Goal: Task Accomplishment & Management: Manage account settings

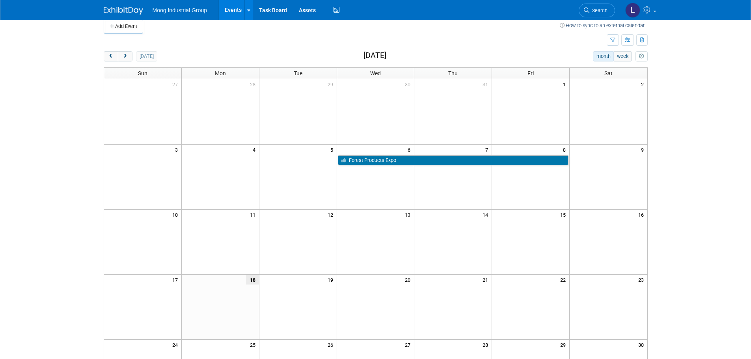
scroll to position [8, 0]
click at [124, 53] on button "next" at bounding box center [125, 57] width 15 height 10
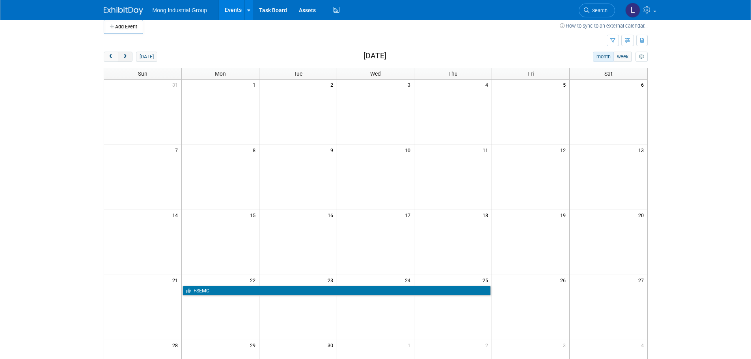
click at [124, 54] on span "next" at bounding box center [125, 56] width 6 height 5
drag, startPoint x: 200, startPoint y: 157, endPoint x: 290, endPoint y: 229, distance: 115.0
click at [232, 186] on div "today month week November 2025 Sun Mon Tue Wed Thu Fri Sat 26 27 28 29 30 31 1 …" at bounding box center [376, 261] width 544 height 419
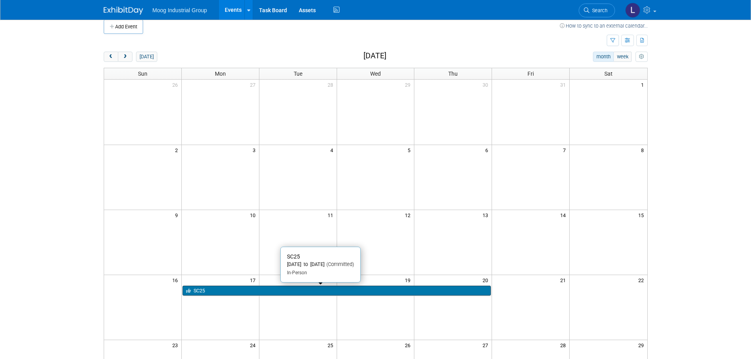
click at [324, 286] on link "SC25" at bounding box center [337, 291] width 308 height 10
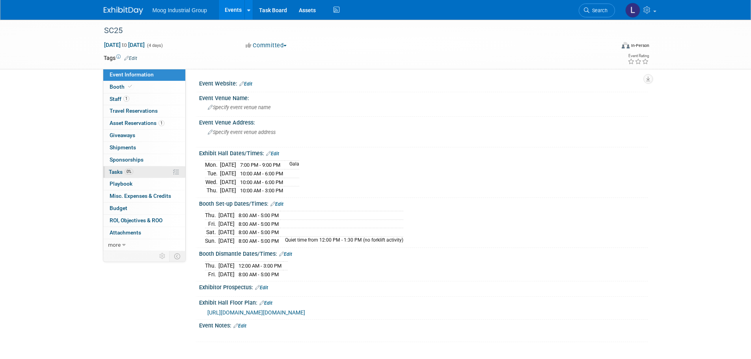
click at [139, 175] on link "0% Tasks 0%" at bounding box center [144, 172] width 82 height 12
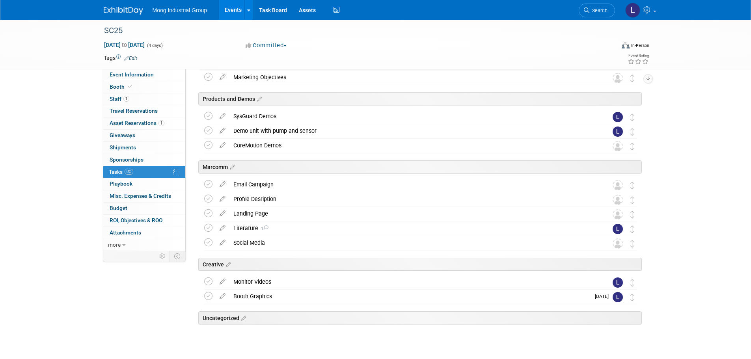
scroll to position [164, 0]
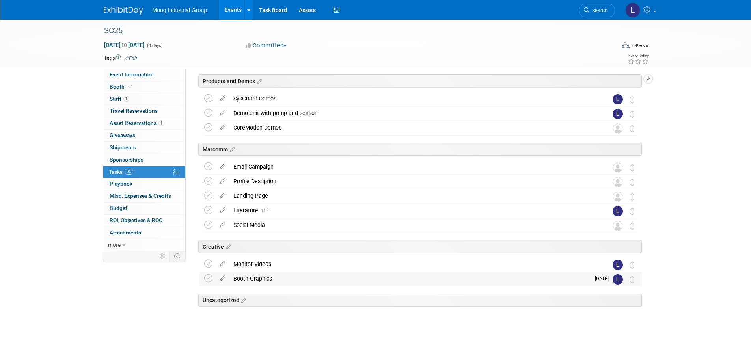
click at [339, 282] on div "Booth Graphics" at bounding box center [409, 278] width 361 height 13
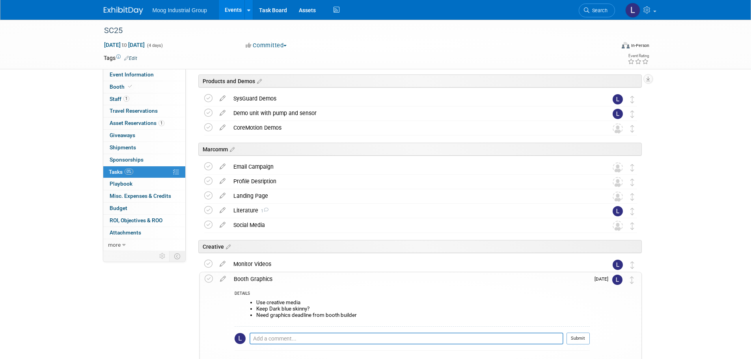
click at [603, 281] on span "[DATE]" at bounding box center [603, 279] width 18 height 6
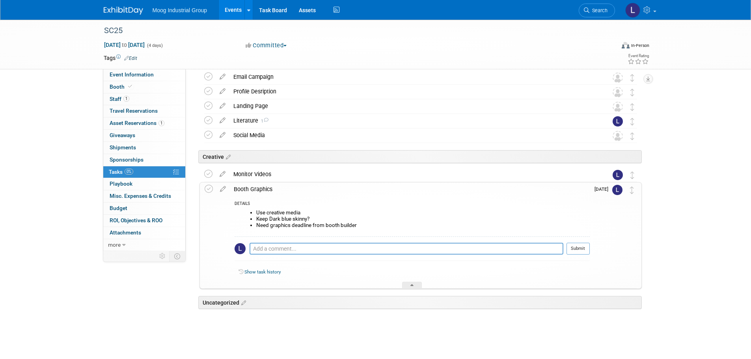
scroll to position [256, 0]
click at [222, 187] on icon at bounding box center [223, 185] width 14 height 10
select select "9"
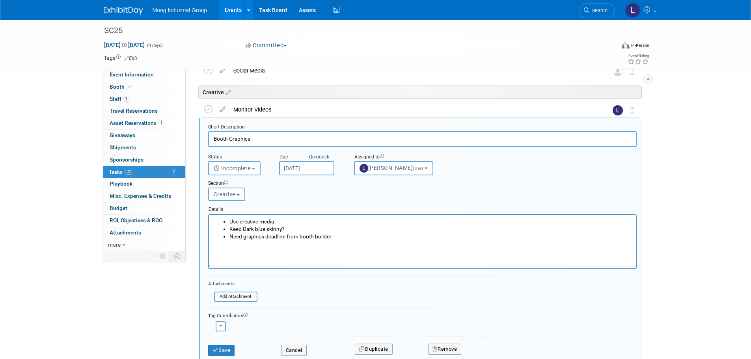
scroll to position [0, 0]
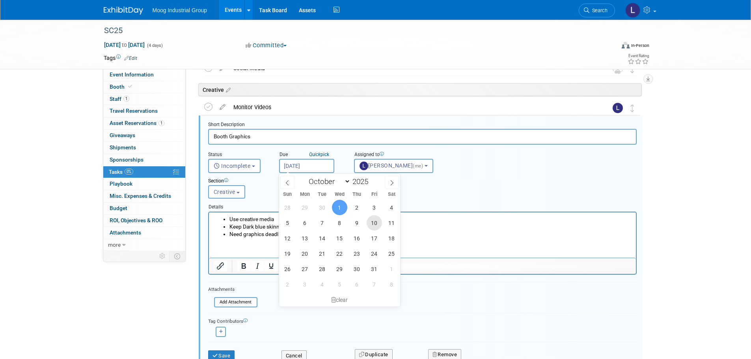
click at [377, 225] on span "10" at bounding box center [374, 222] width 15 height 15
type input "[DATE]"
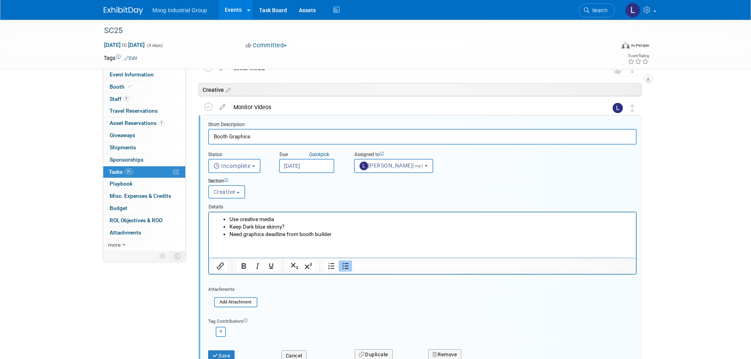
click at [353, 234] on li "Need graphics deadline from booth builder" at bounding box center [430, 233] width 402 height 7
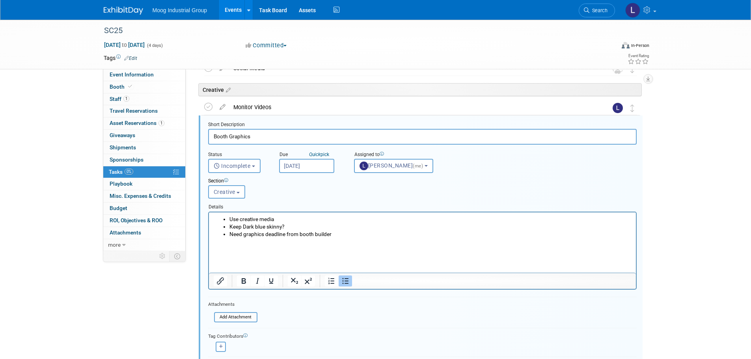
click at [220, 251] on ul "Use creative media Keep Dark blue skinny? Need graphics deadline from booth bui…" at bounding box center [422, 233] width 418 height 37
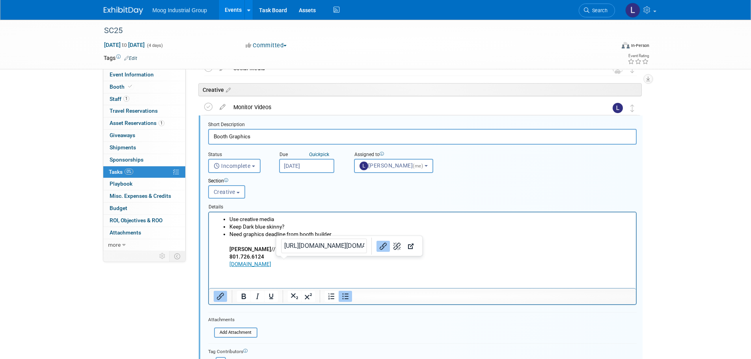
click at [300, 264] on p "[DOMAIN_NAME]" at bounding box center [430, 263] width 402 height 7
click at [300, 264] on p "[DOMAIN_NAME]﻿" at bounding box center [430, 263] width 402 height 7
click at [301, 266] on p "[DOMAIN_NAME]﻿" at bounding box center [430, 263] width 402 height 7
click at [239, 268] on html "Use creative media Keep Dark blue skinny? Need graphics deadline from booth bui…" at bounding box center [422, 240] width 427 height 56
click at [235, 268] on html "Use creative media Keep Dark blue skinny? Need graphics deadline from booth bui…" at bounding box center [422, 240] width 427 height 56
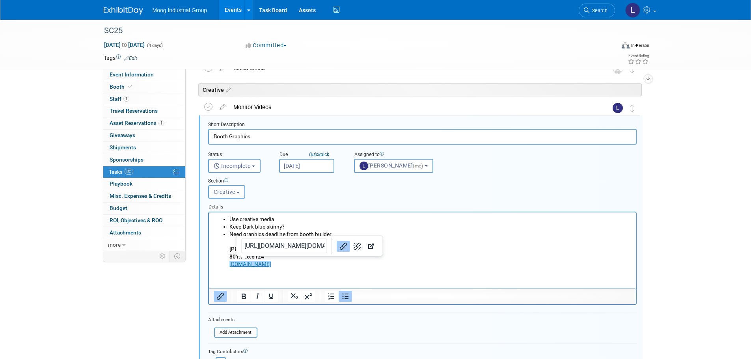
click at [295, 266] on p "[DOMAIN_NAME]" at bounding box center [430, 263] width 402 height 7
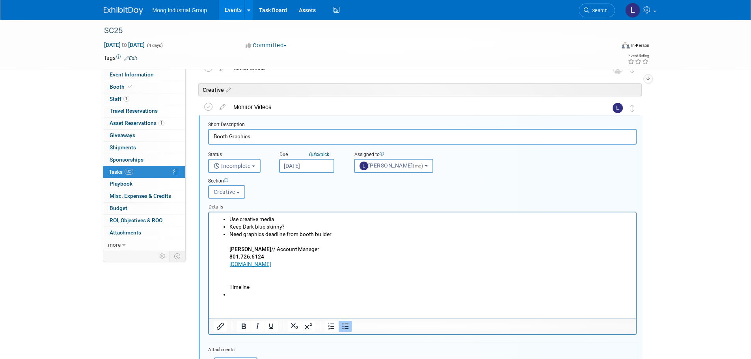
click at [229, 288] on p "[DOMAIN_NAME] Timeline" at bounding box center [430, 275] width 402 height 30
click at [233, 292] on li "Rich Text Area. Press ALT-0 for help." at bounding box center [430, 294] width 402 height 7
drag, startPoint x: 270, startPoint y: 295, endPoint x: 226, endPoint y: 294, distance: 43.8
click at [226, 294] on ul "Use creative media Keep Dark blue skinny? Need graphics deadline from booth bui…" at bounding box center [422, 256] width 418 height 83
click at [242, 298] on html "Use creative media Keep Dark blue skinny? Need graphics deadline from booth bui…" at bounding box center [422, 255] width 427 height 86
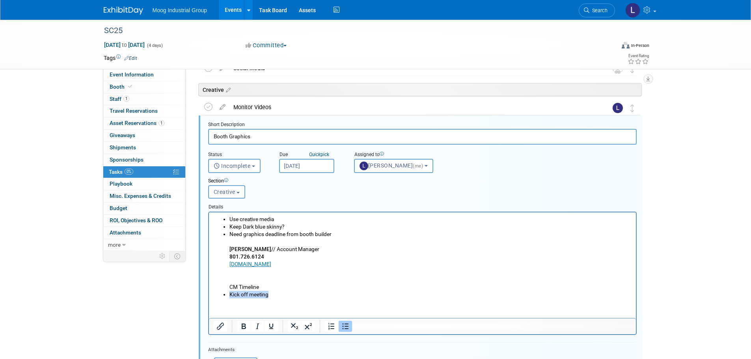
drag, startPoint x: 269, startPoint y: 295, endPoint x: 230, endPoint y: 296, distance: 39.4
click at [230, 296] on li "Kick off meeting" at bounding box center [430, 294] width 402 height 7
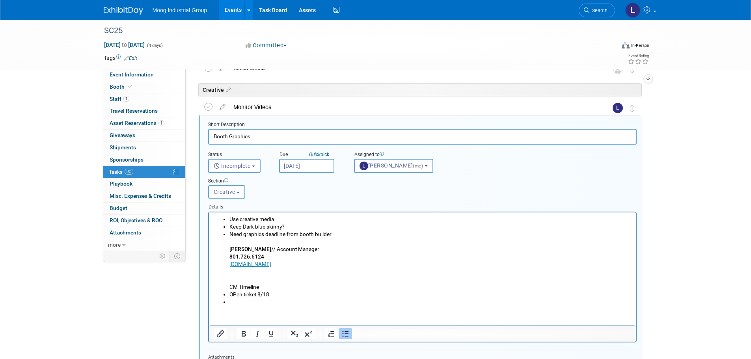
click at [266, 287] on p "[DOMAIN_NAME] CM Timeline" at bounding box center [430, 275] width 402 height 30
click at [232, 301] on li "Rich Text Area. Press ALT-0 for help." at bounding box center [430, 301] width 402 height 7
click at [237, 303] on li "Rich Text Area. Press ALT-0 for help." at bounding box center [430, 301] width 402 height 7
drag, startPoint x: 259, startPoint y: 300, endPoint x: 223, endPoint y: 288, distance: 37.8
click at [223, 288] on ul "Use creative media Keep Dark blue skinny? Need graphics deadline from booth bui…" at bounding box center [422, 260] width 418 height 90
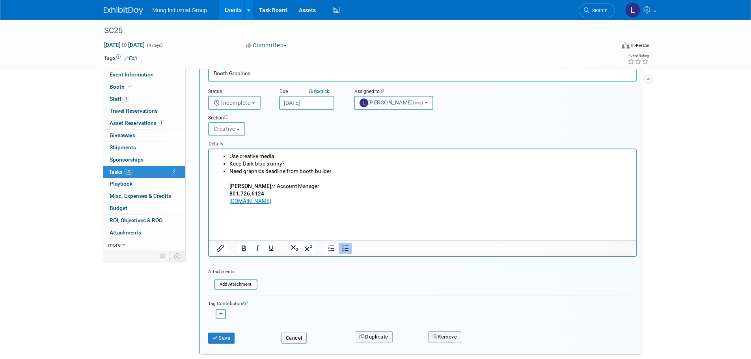
scroll to position [452, 0]
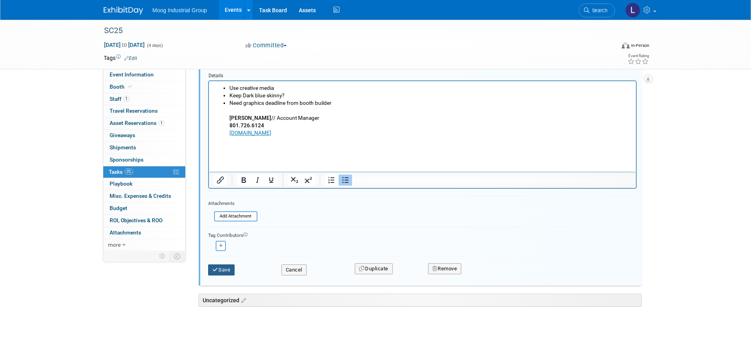
click at [227, 269] on button "Save" at bounding box center [221, 269] width 27 height 11
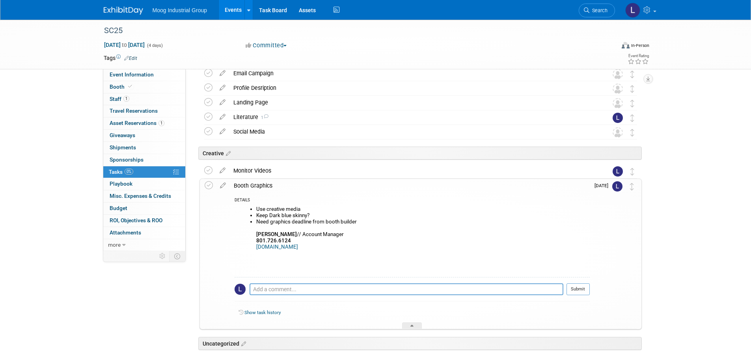
scroll to position [143, 0]
